Goal: Task Accomplishment & Management: Use online tool/utility

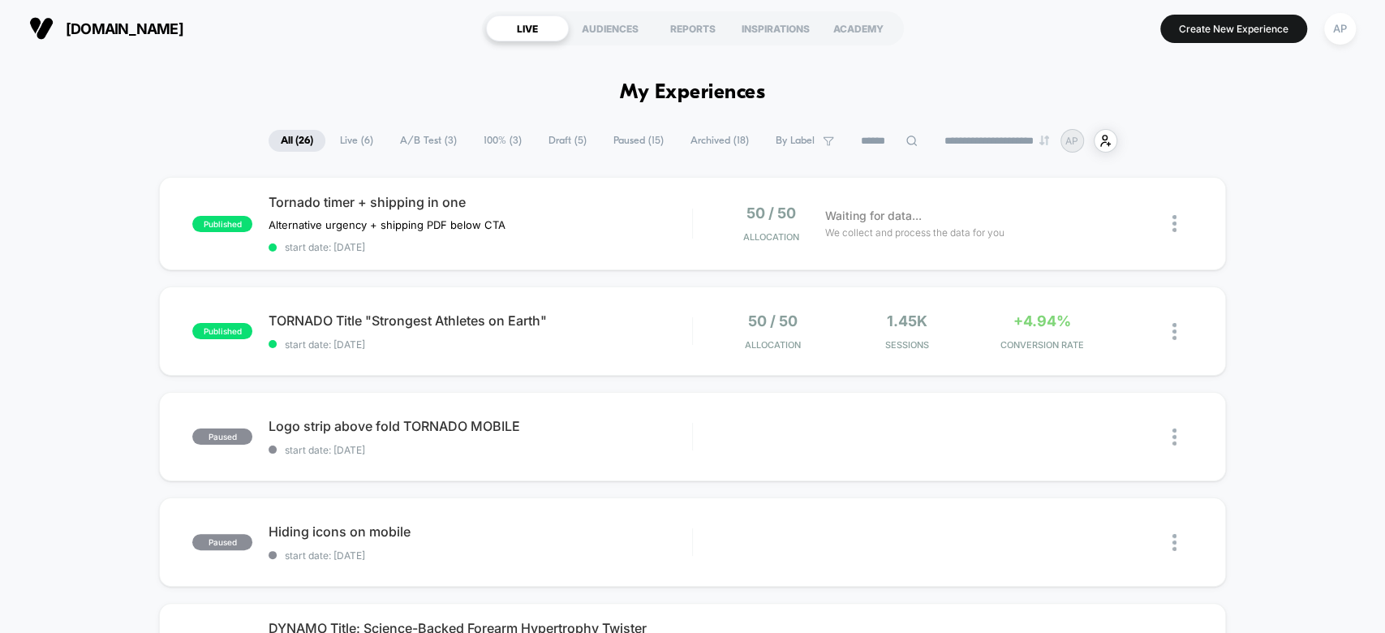
scroll to position [263, 0]
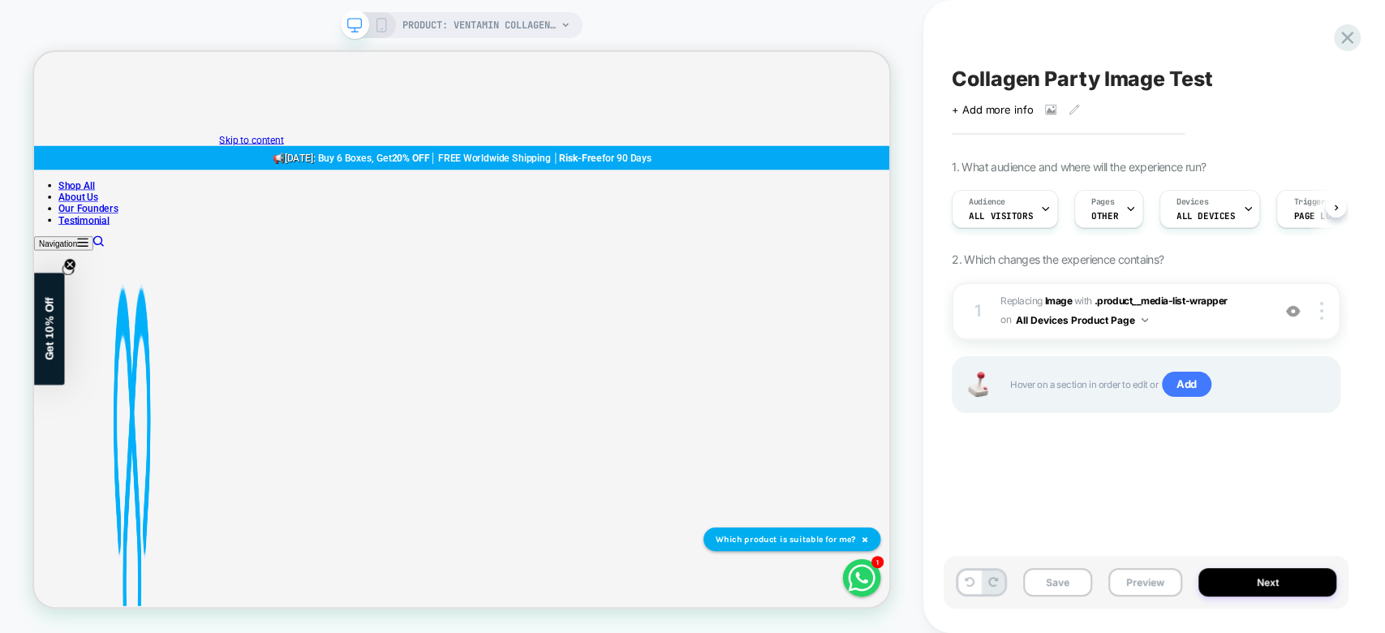
scroll to position [0, 1]
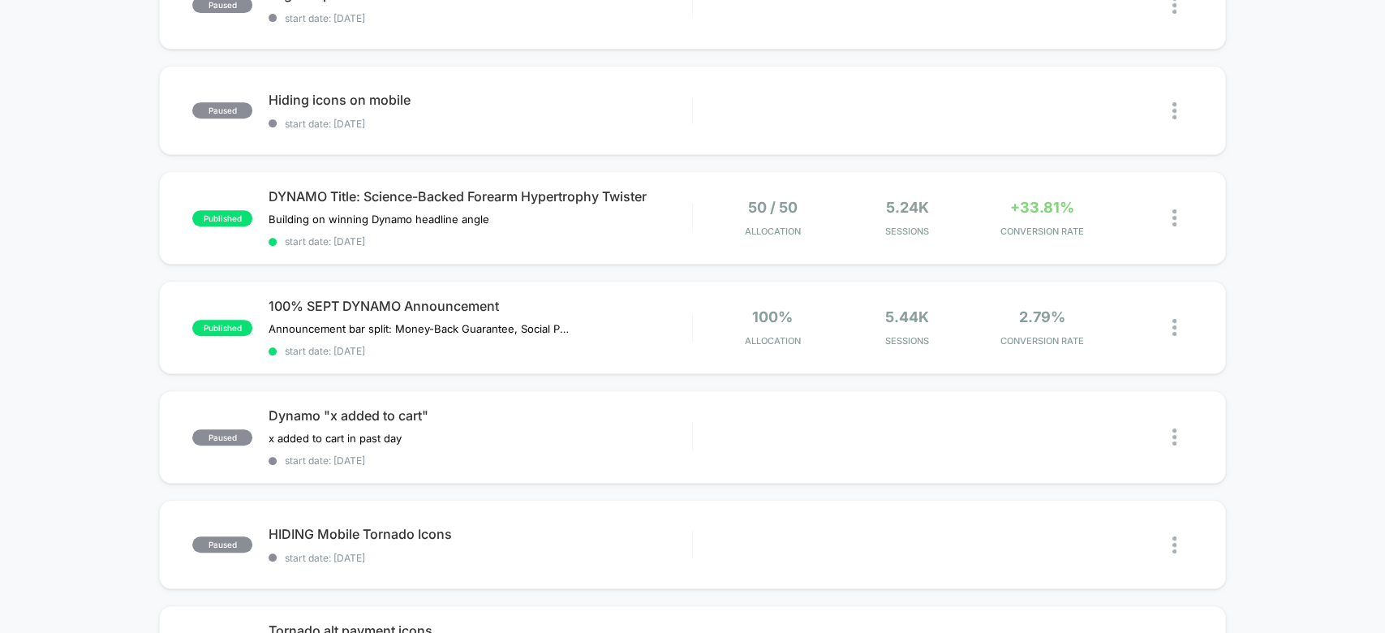
scroll to position [432, 0]
click at [958, 181] on div "published DYNAMO Title: Science-Backed Forearm Hypertrophy Twister Building on …" at bounding box center [692, 216] width 1066 height 93
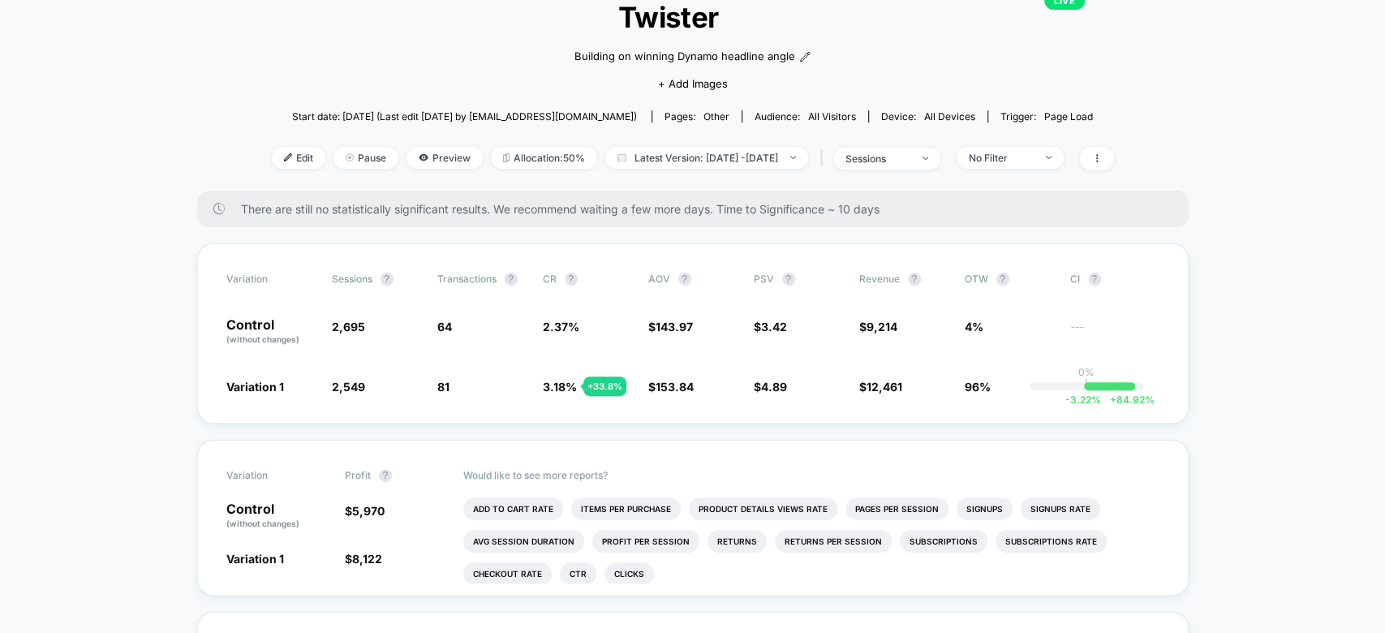
scroll to position [156, 0]
